Goal: Find specific page/section: Find specific page/section

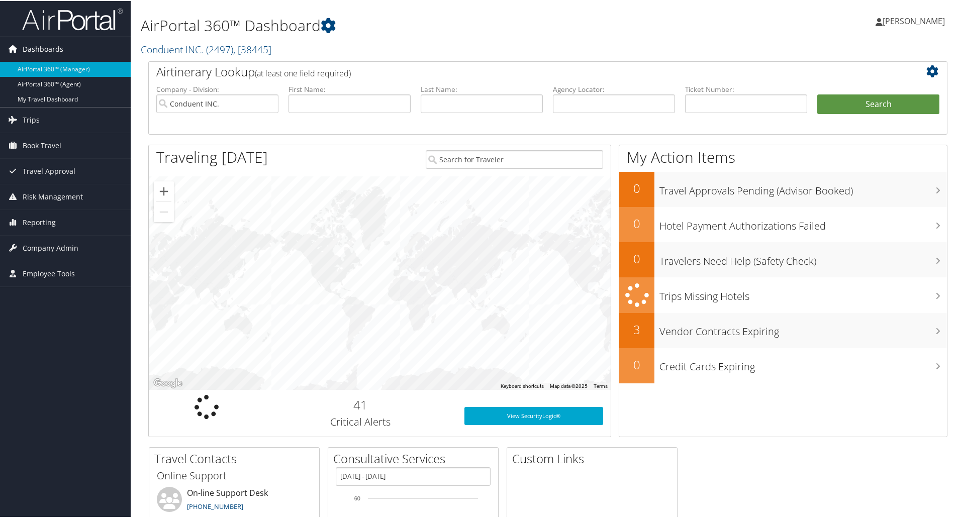
click at [44, 44] on span "Dashboards" at bounding box center [43, 48] width 41 height 25
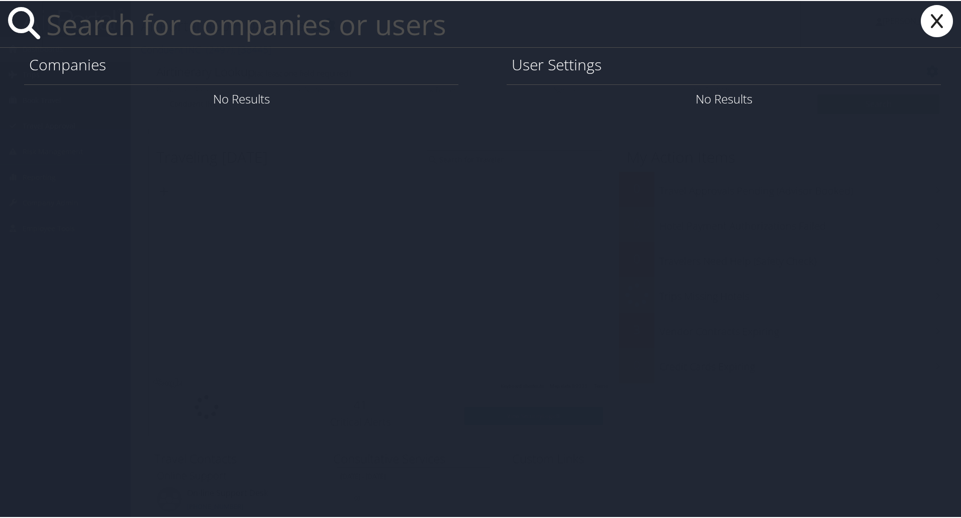
click at [191, 77] on div "Companies" at bounding box center [241, 65] width 434 height 37
click at [143, 63] on h1 "Companies" at bounding box center [241, 63] width 424 height 21
click at [106, 23] on input "text" at bounding box center [421, 23] width 759 height 46
type input "SOVOS"
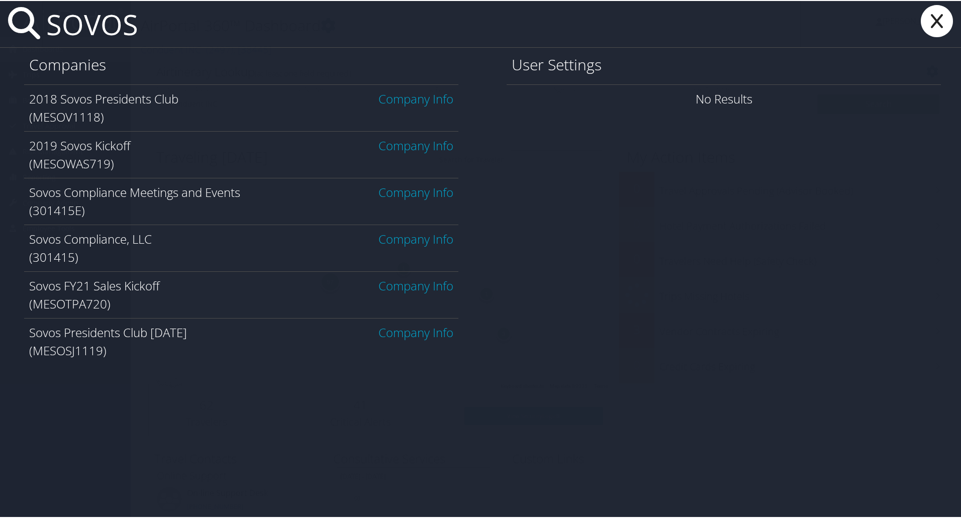
click at [411, 232] on link "Company Info" at bounding box center [415, 238] width 75 height 17
